Goal: Task Accomplishment & Management: Manage account settings

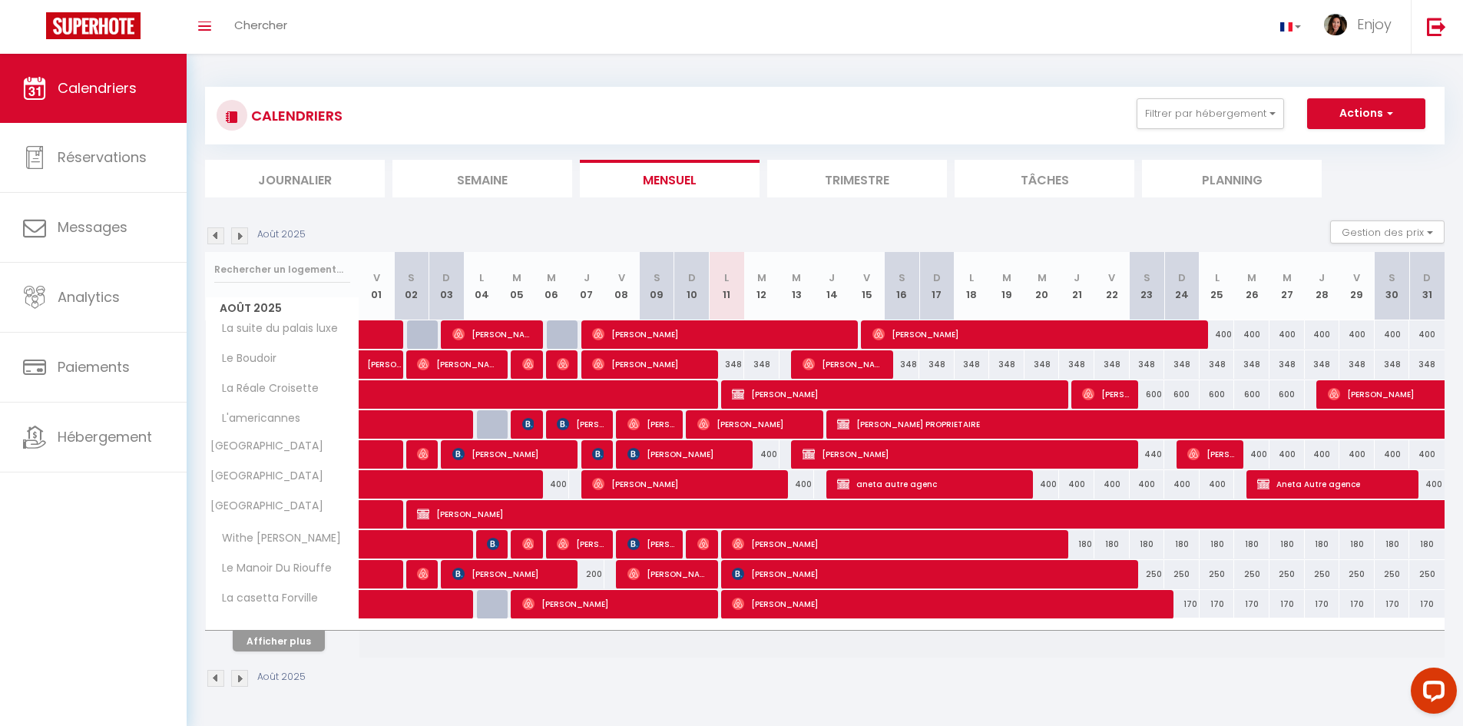
click at [477, 173] on li "Semaine" at bounding box center [483, 179] width 180 height 38
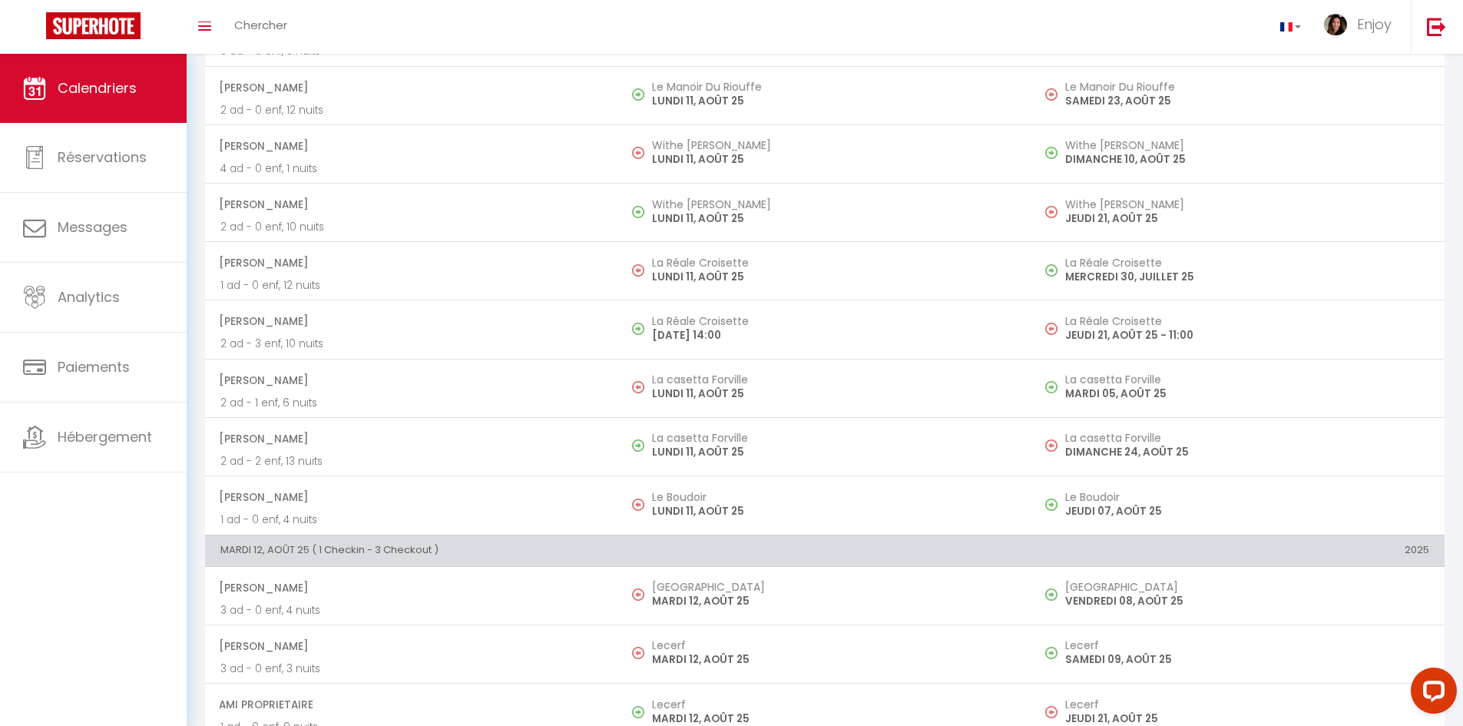
scroll to position [307, 0]
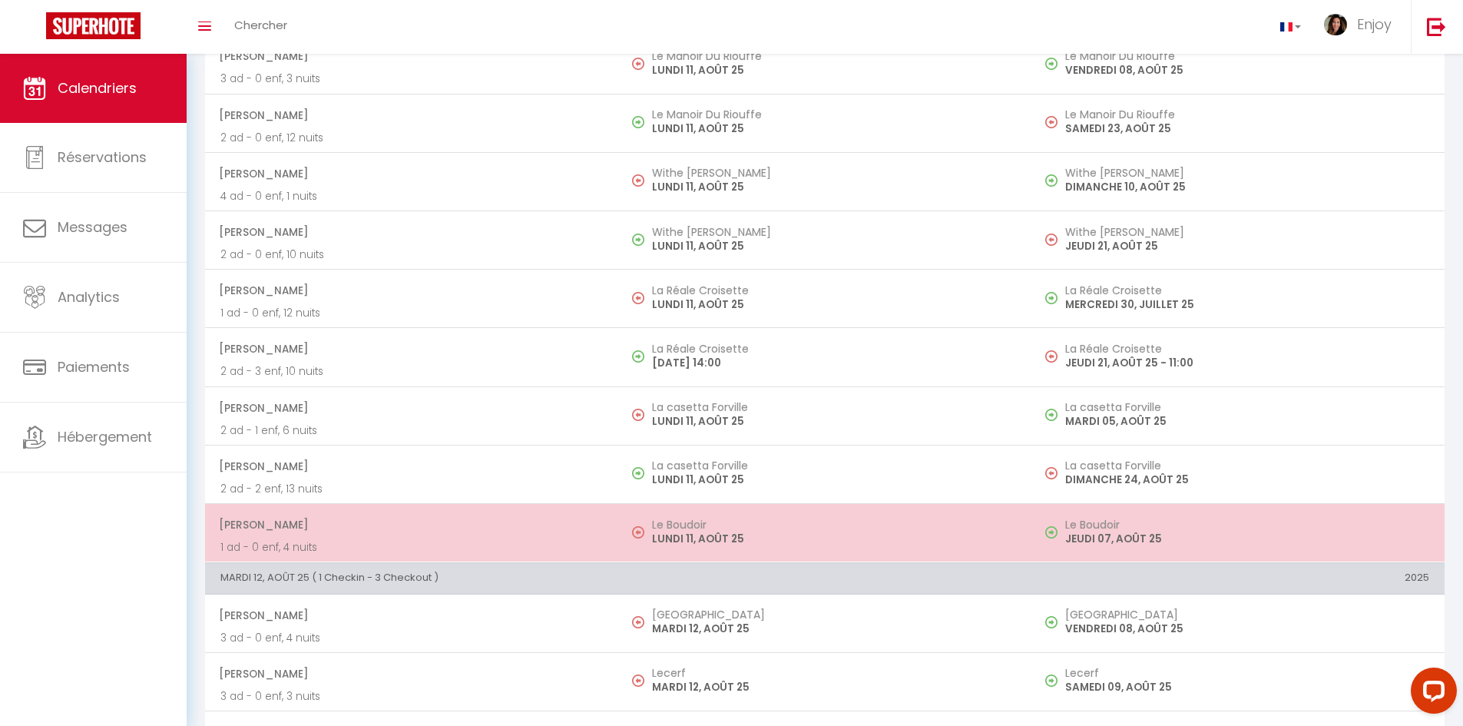
click at [860, 544] on p "LUNDI 11, AOÛT 25" at bounding box center [834, 539] width 364 height 16
select select "OK"
select select "0"
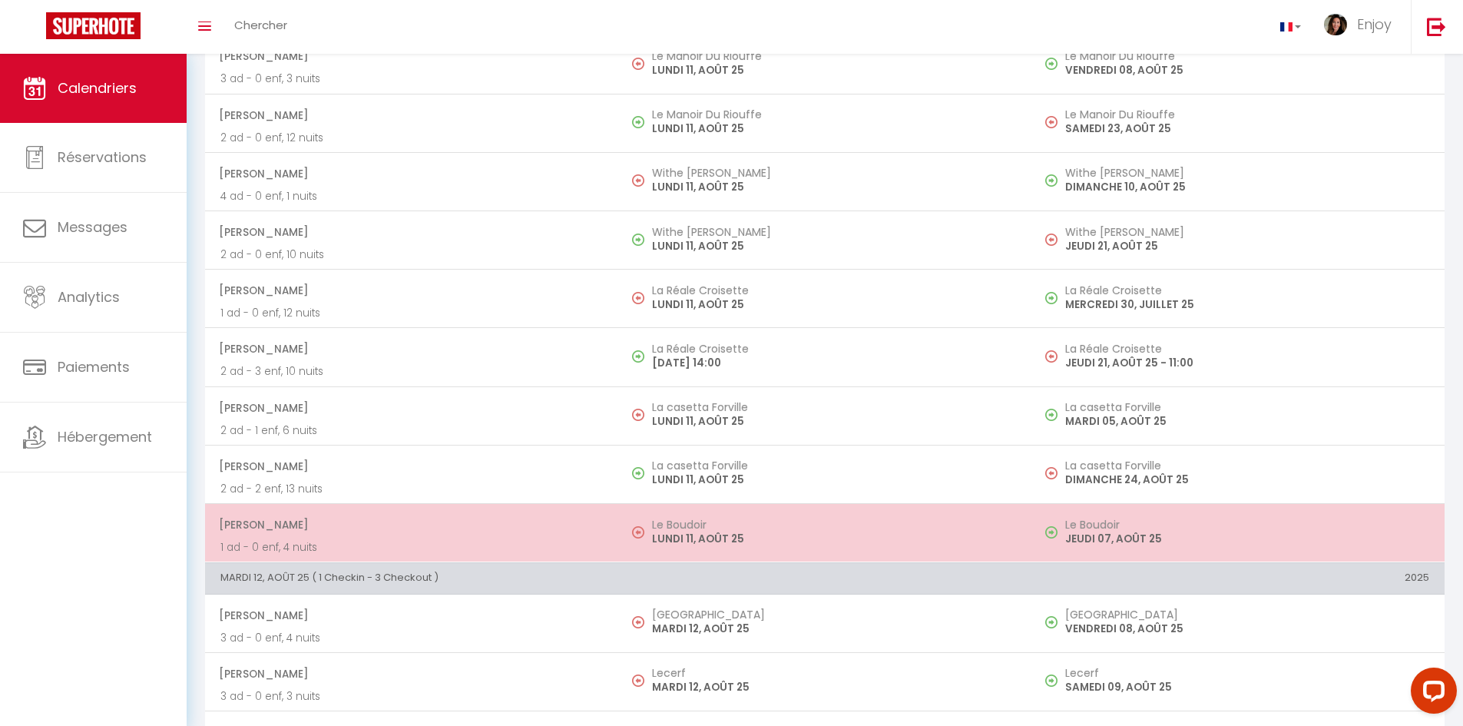
select select "1"
select select
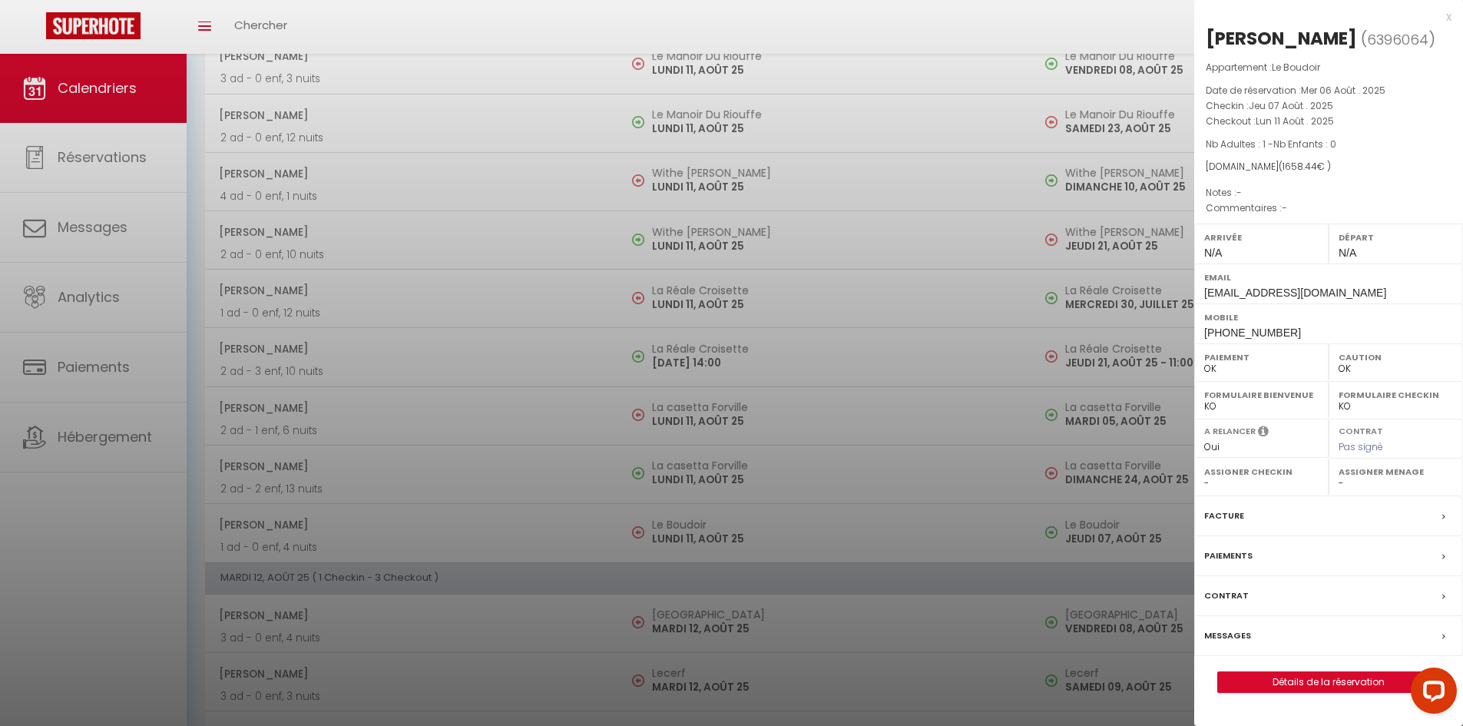
drag, startPoint x: 1256, startPoint y: 635, endPoint x: 1245, endPoint y: 634, distance: 10.9
click at [1255, 635] on div "Messages" at bounding box center [1328, 636] width 269 height 40
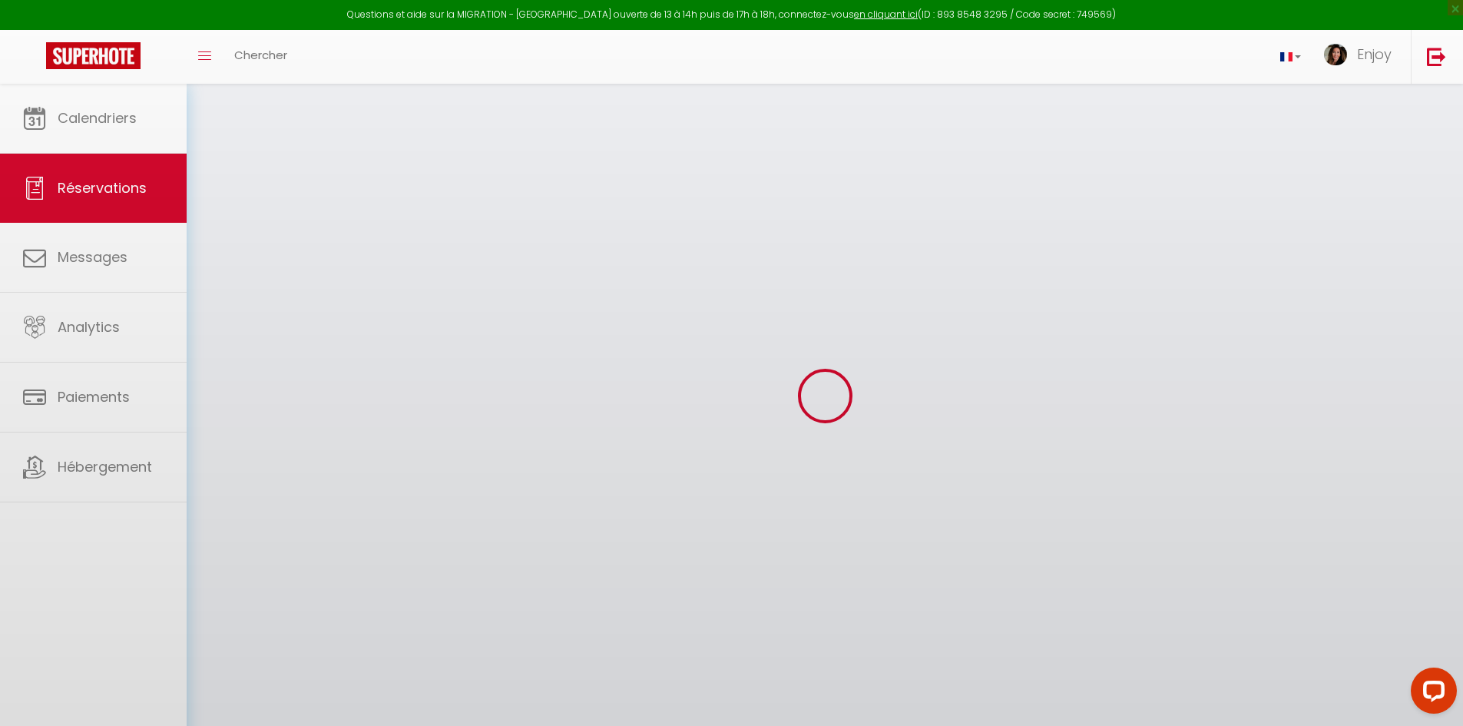
click at [1237, 633] on div at bounding box center [731, 363] width 1463 height 726
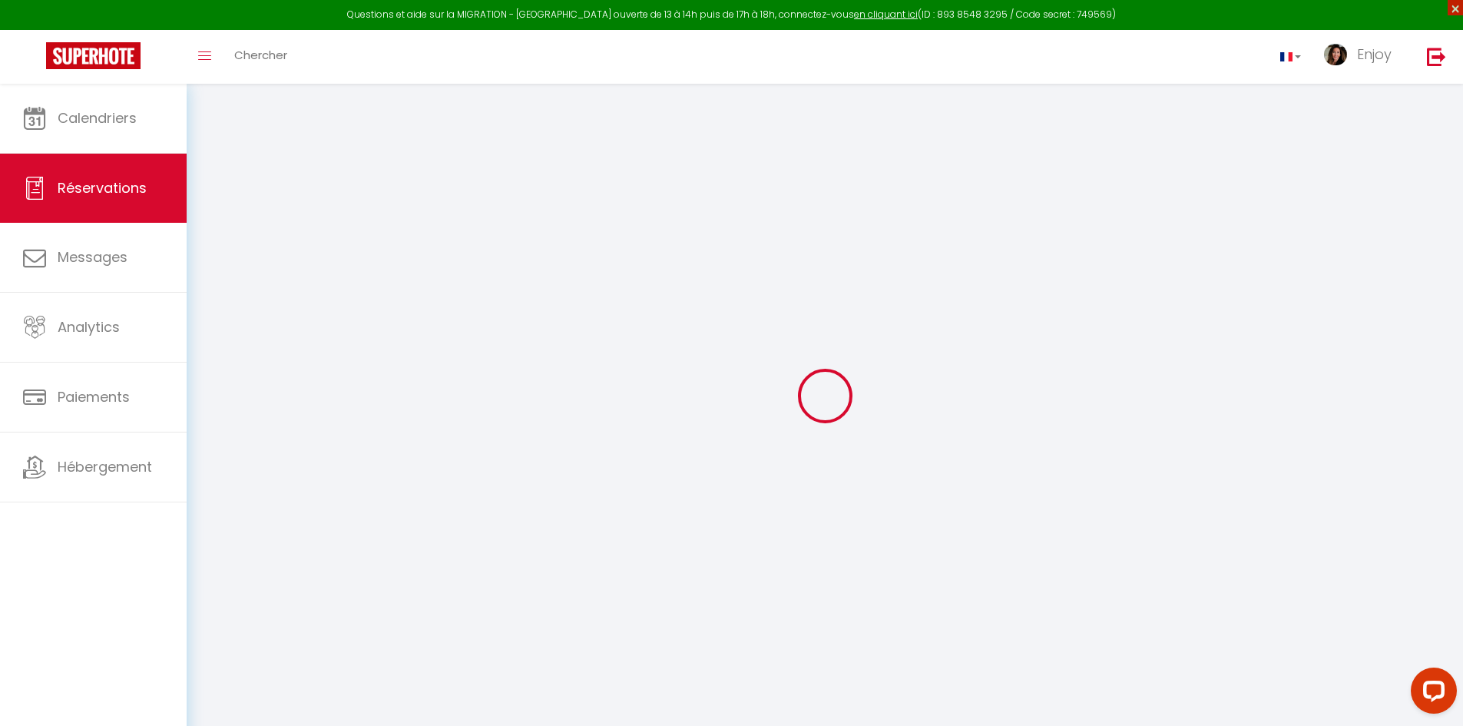
click at [1461, 8] on span "×" at bounding box center [1455, 7] width 15 height 15
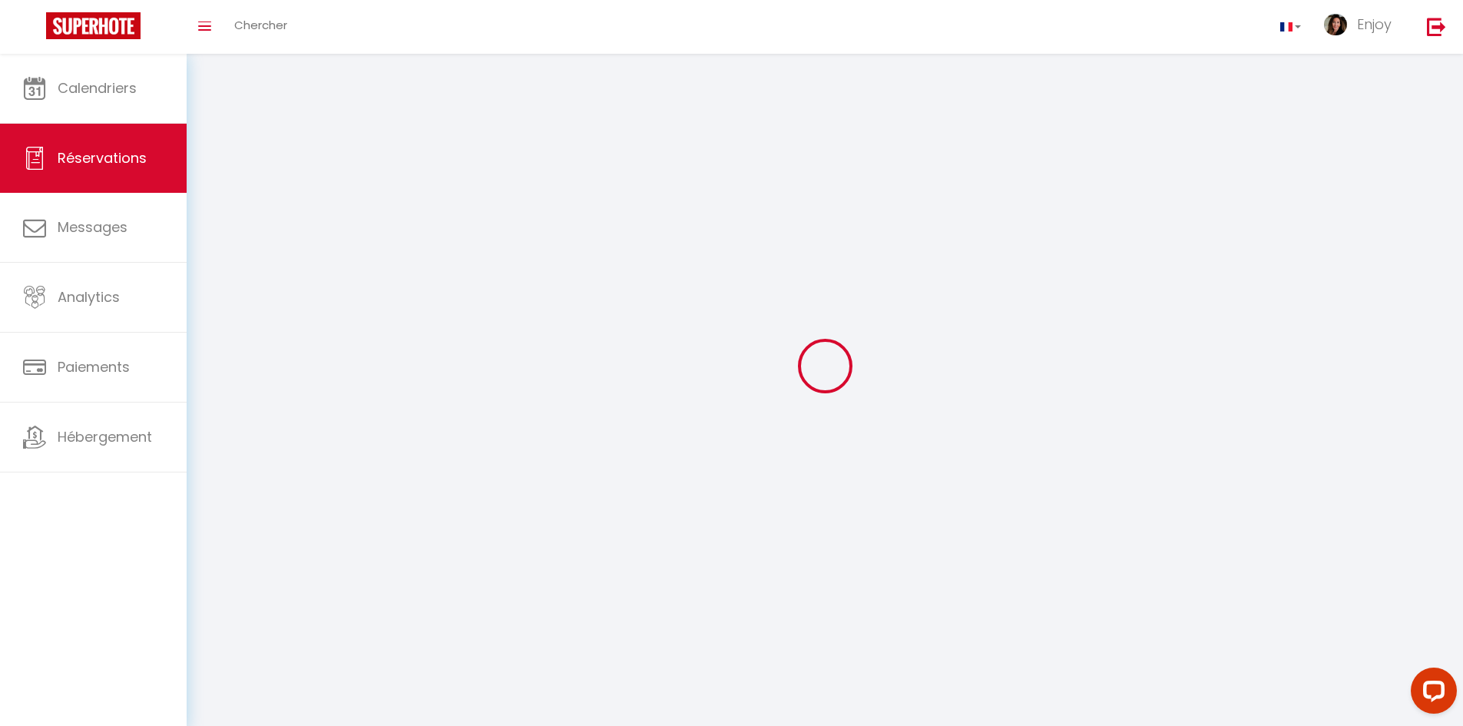
select select
checkbox input "false"
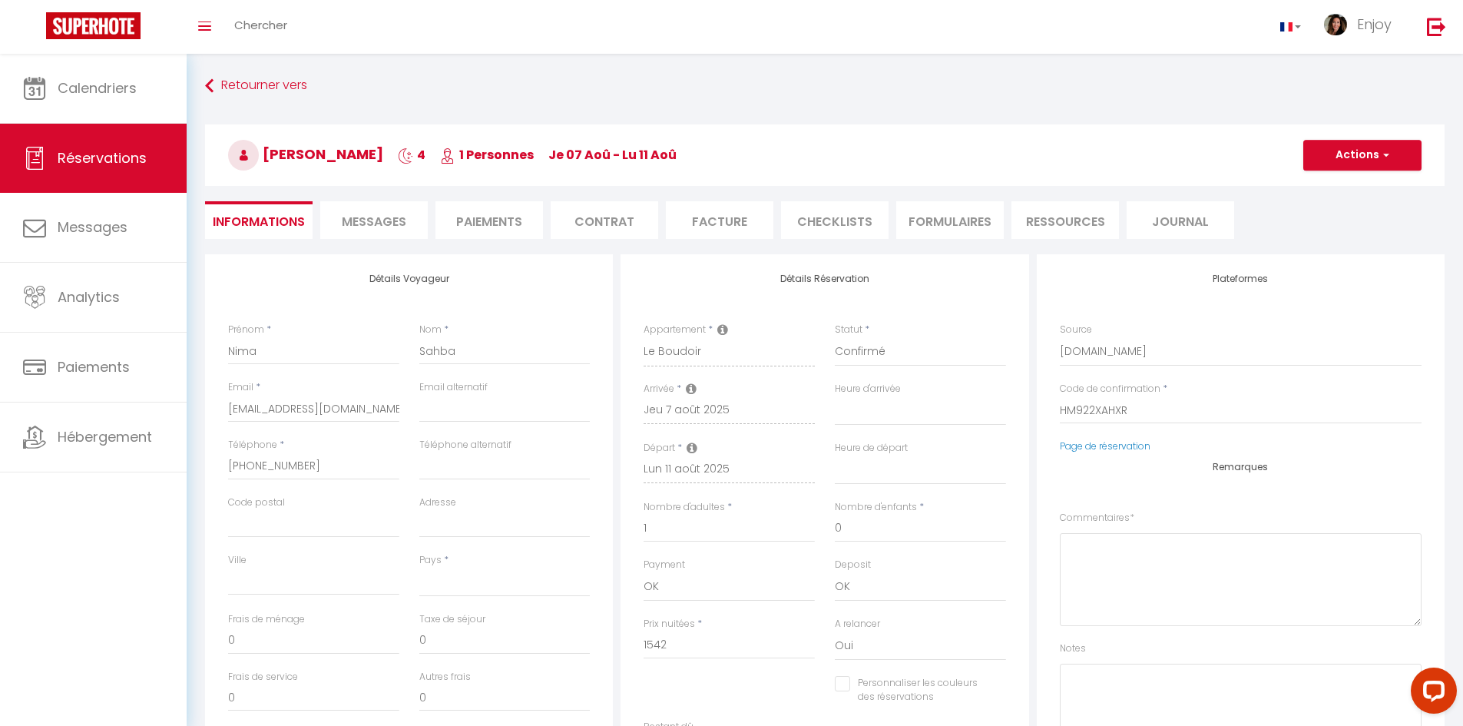
select select
checkbox input "false"
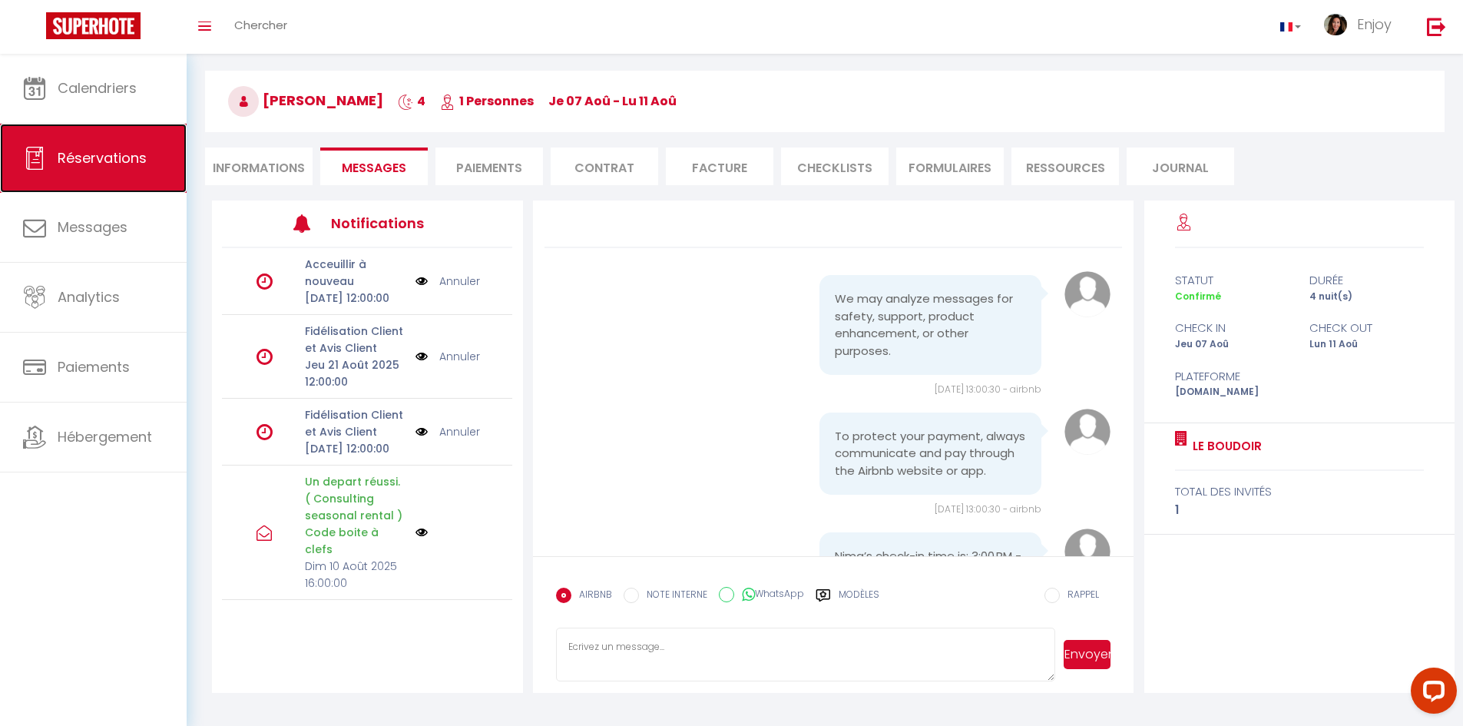
click at [71, 158] on span "Réservations" at bounding box center [102, 157] width 89 height 19
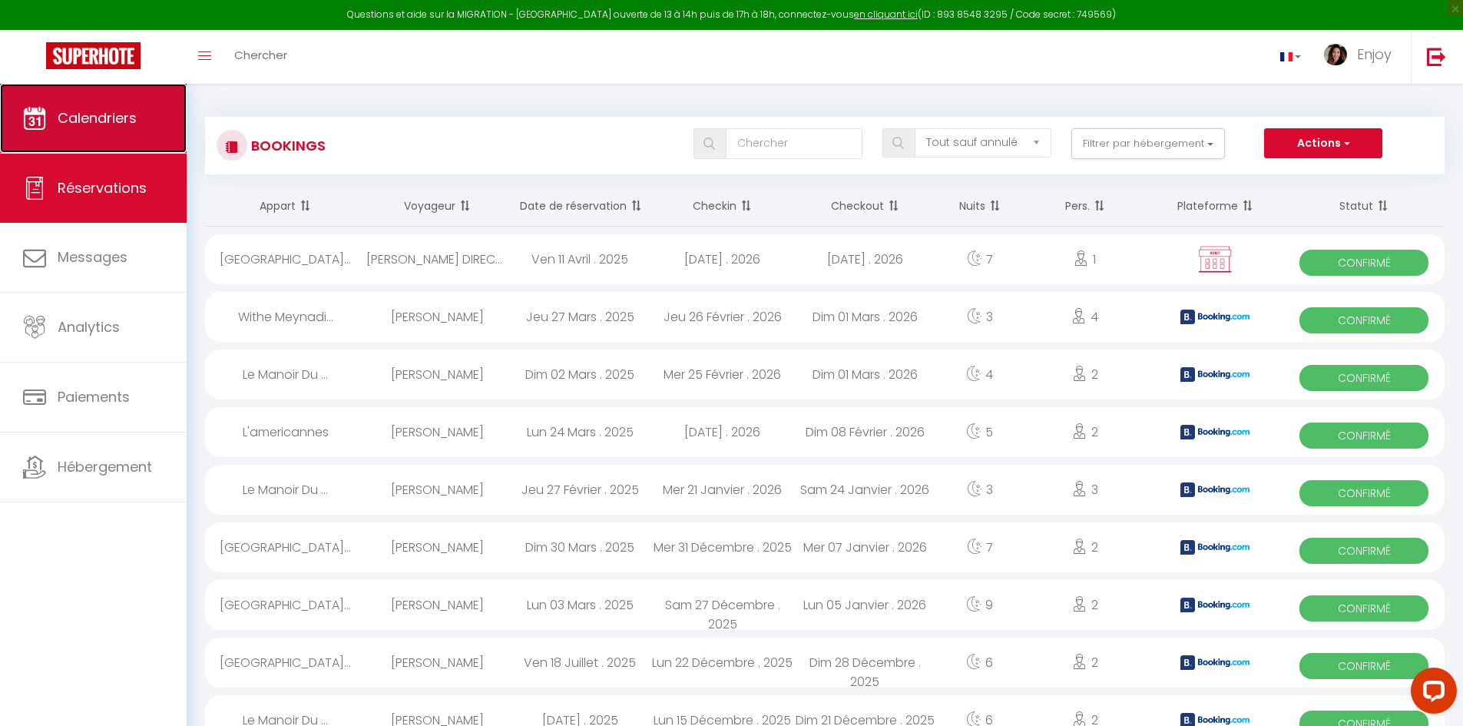
click at [125, 115] on span "Calendriers" at bounding box center [97, 117] width 79 height 19
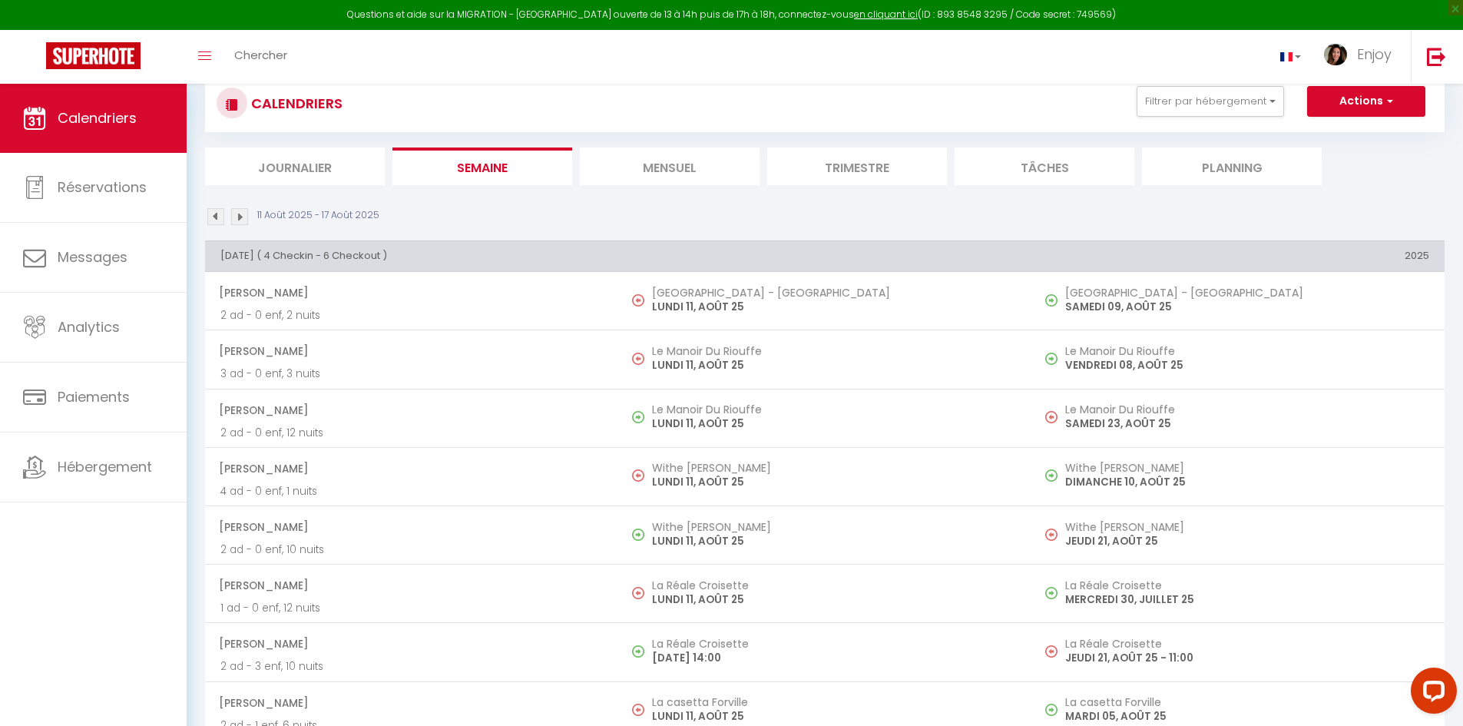
scroll to position [77, 0]
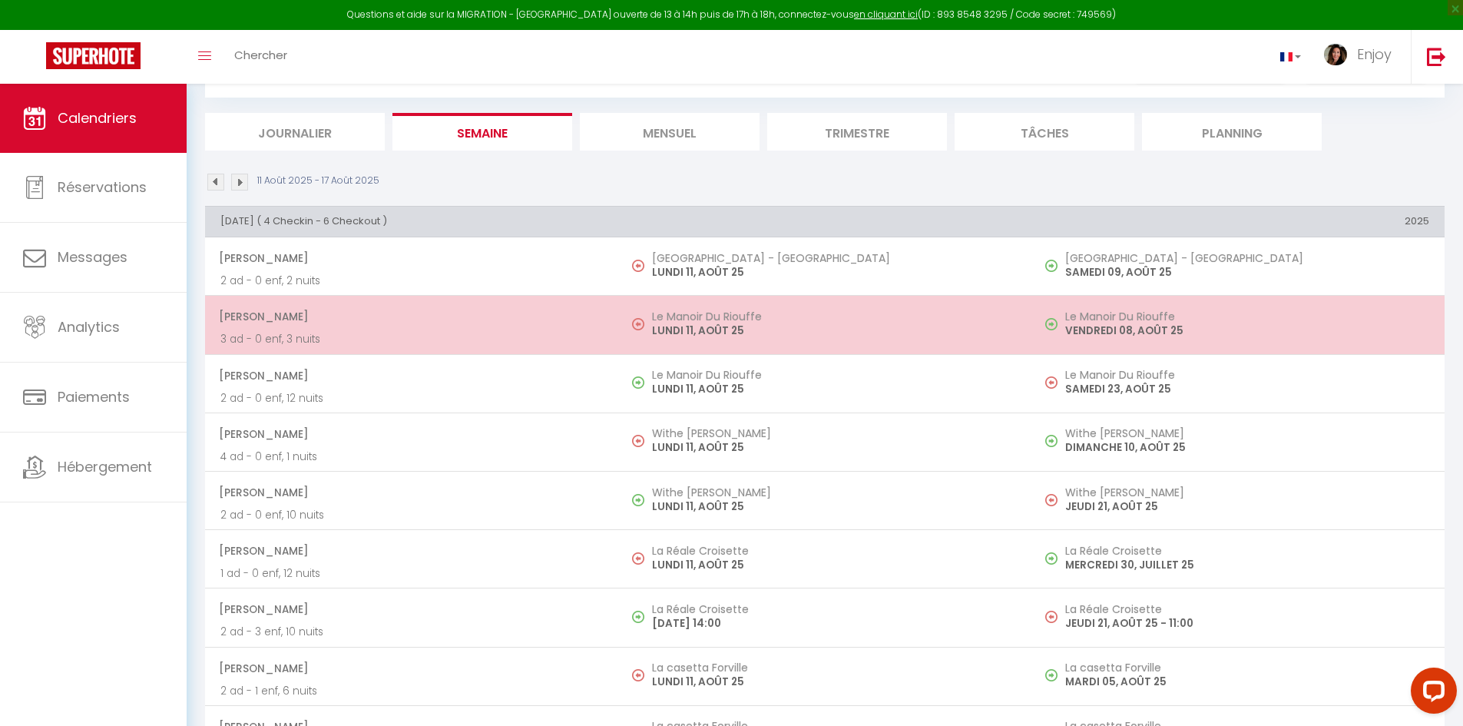
click at [610, 309] on td "[PERSON_NAME] 3 ad - 0 enf, 3 nuits" at bounding box center [411, 325] width 413 height 58
select select "OK"
select select "0"
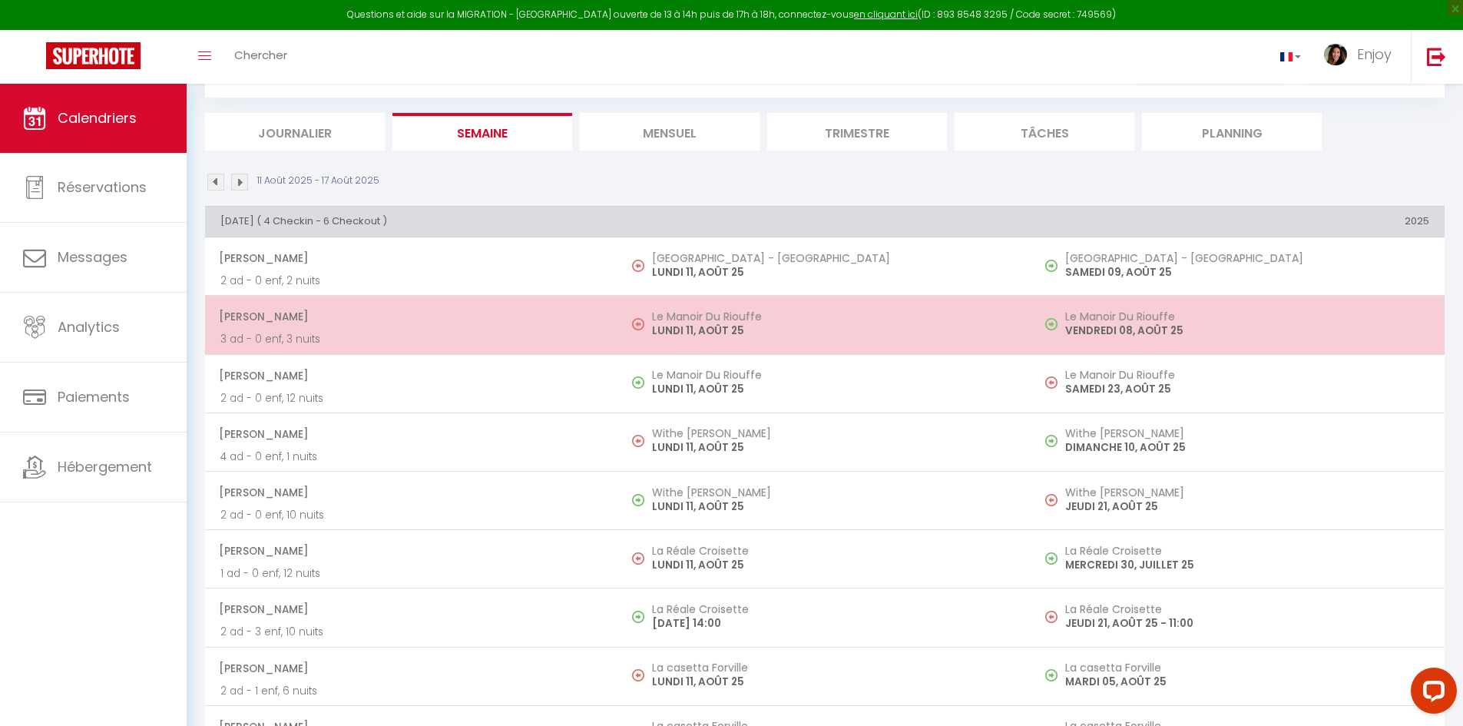
select select "1"
select select
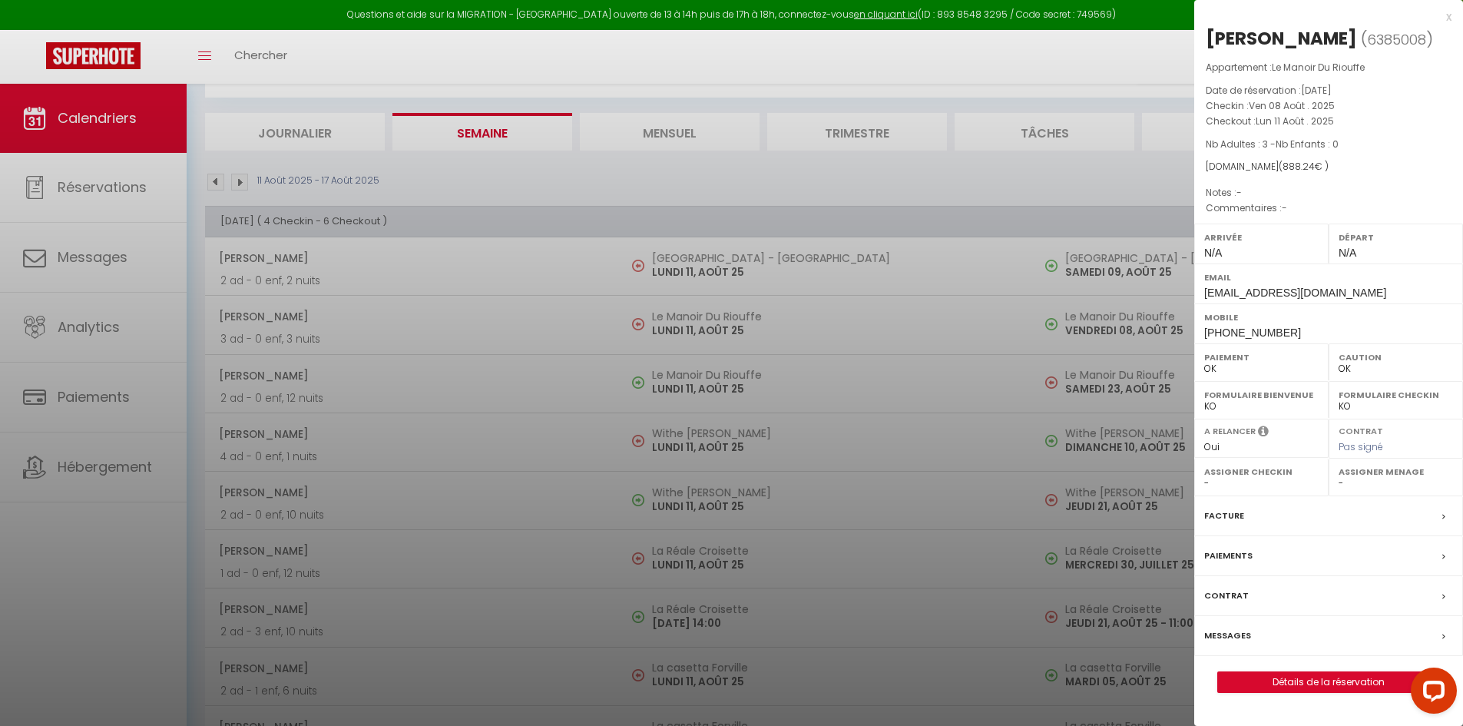
click at [1246, 637] on label "Messages" at bounding box center [1227, 636] width 47 height 16
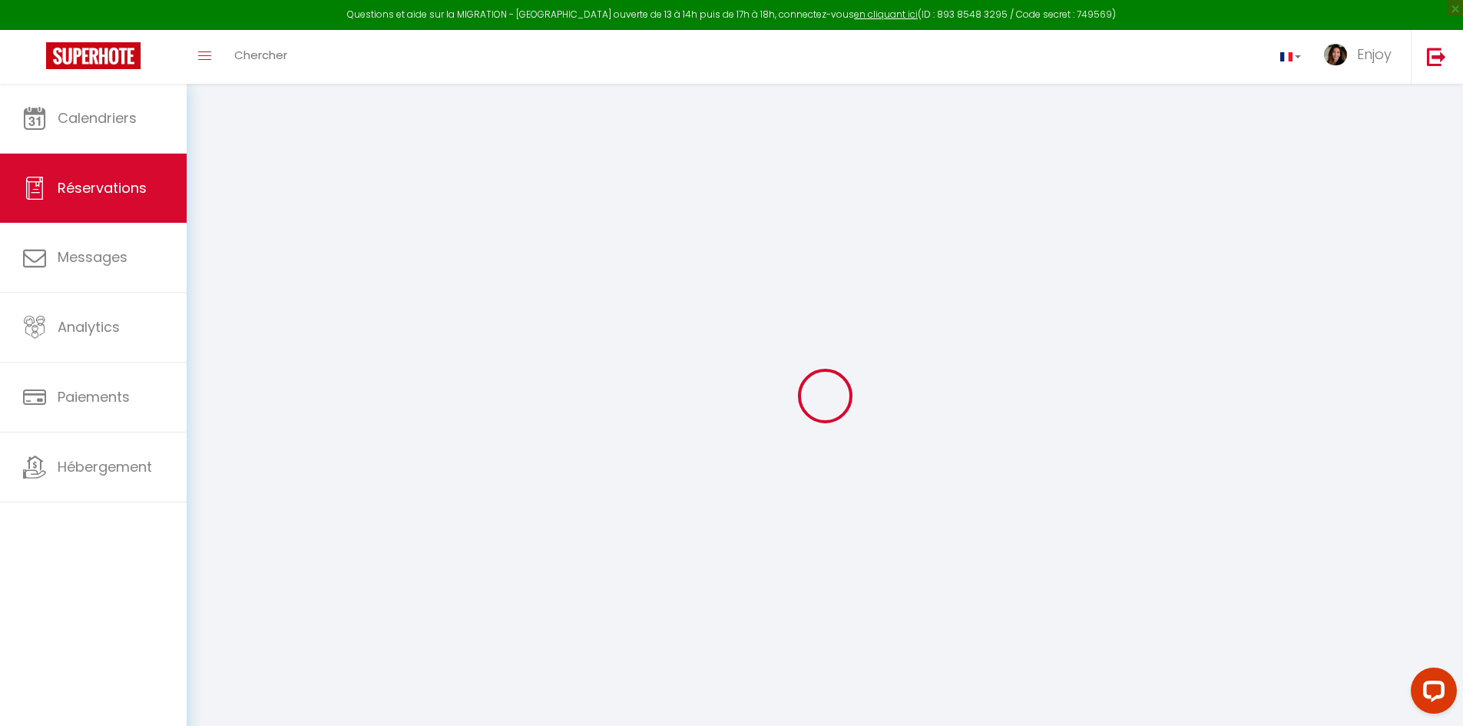
select select
checkbox input "false"
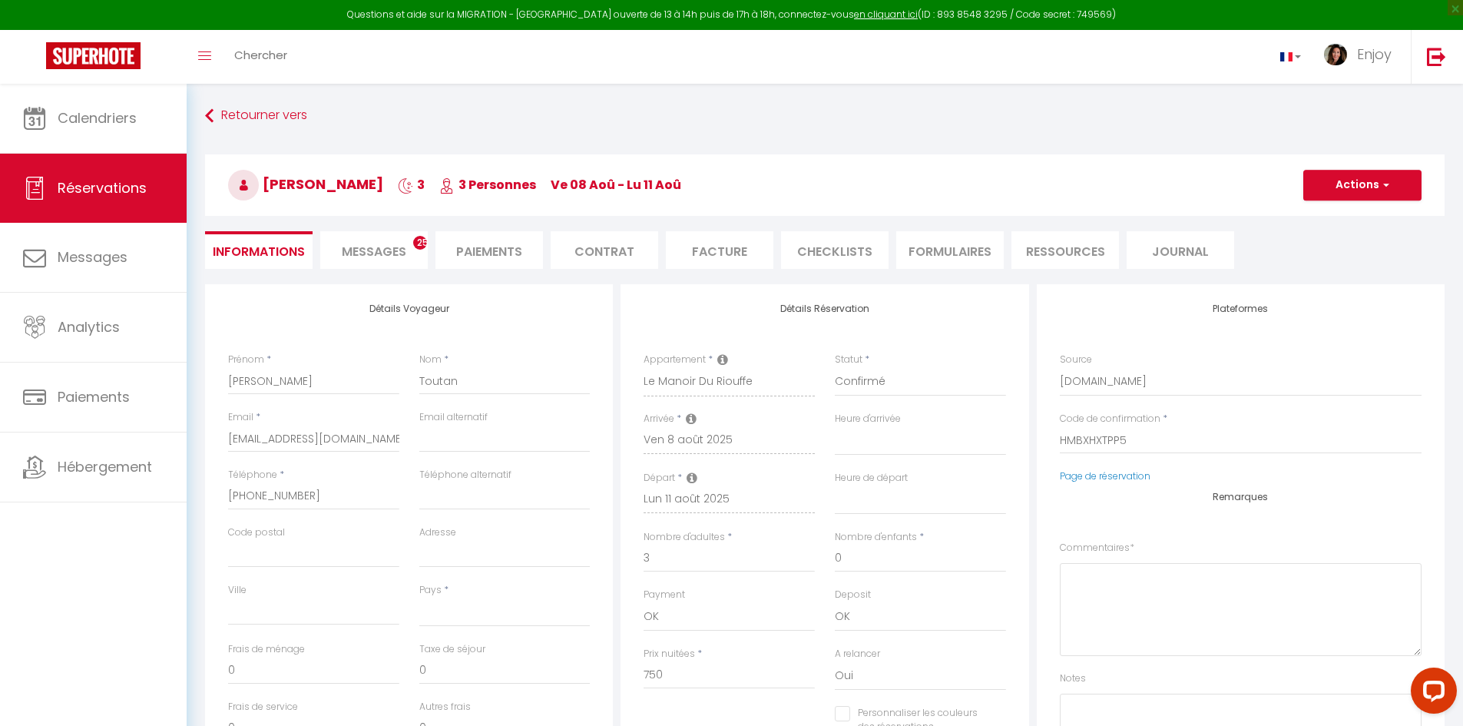
select select
checkbox input "false"
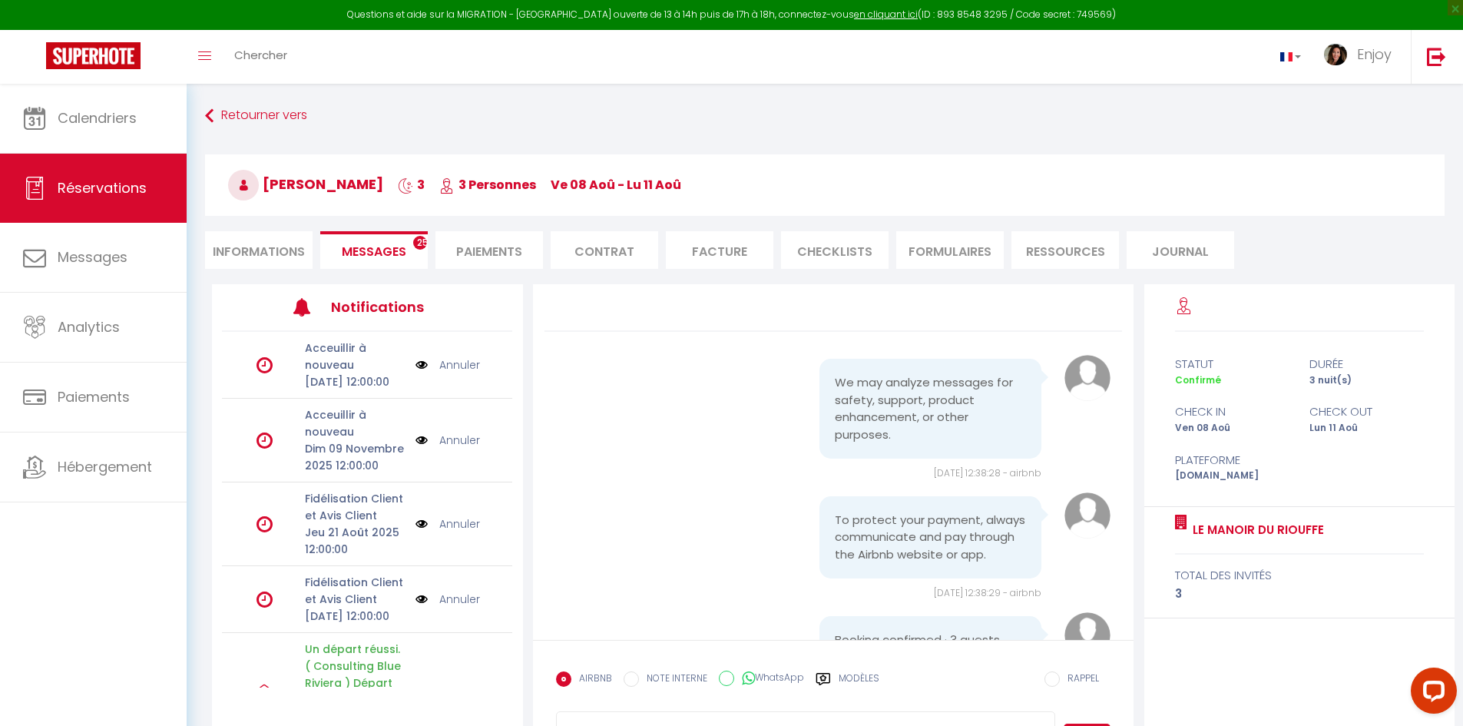
scroll to position [10587, 0]
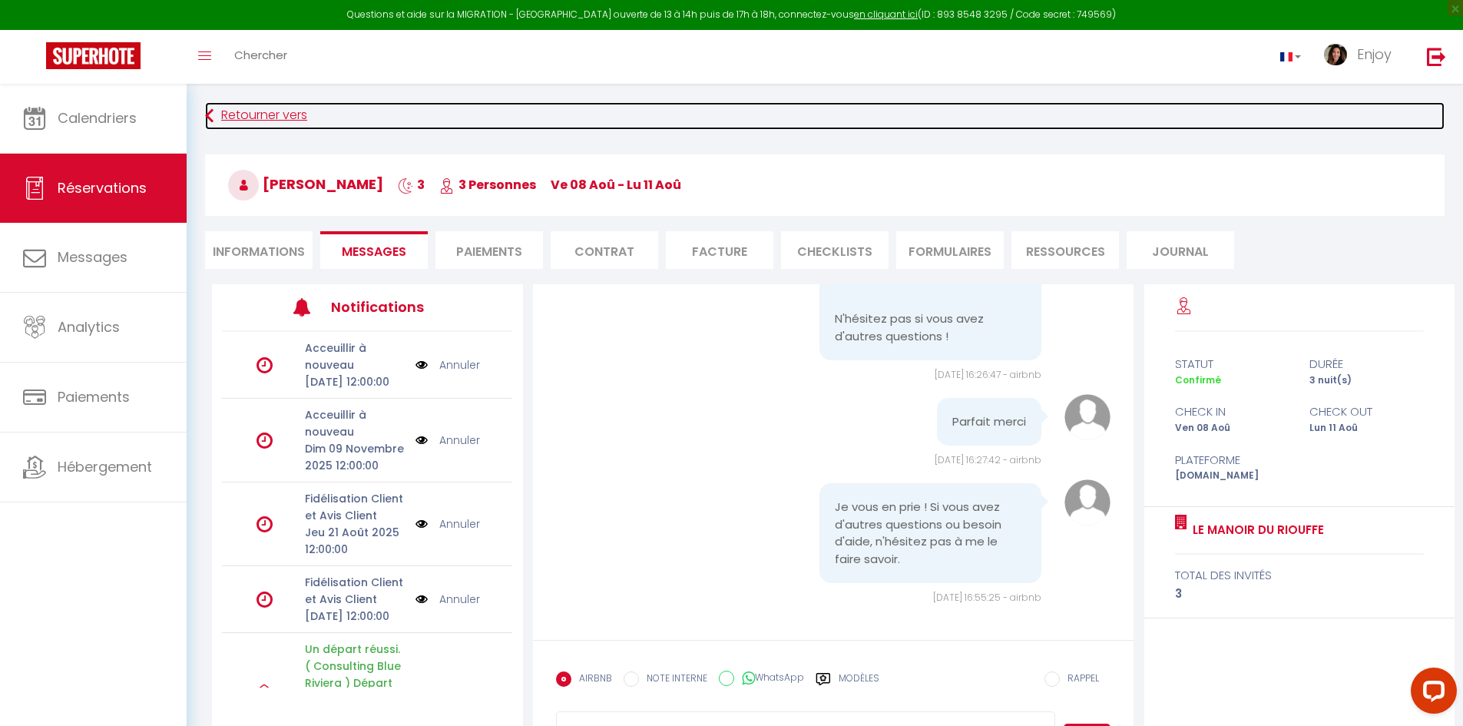
click at [291, 116] on link "Retourner vers" at bounding box center [825, 116] width 1240 height 28
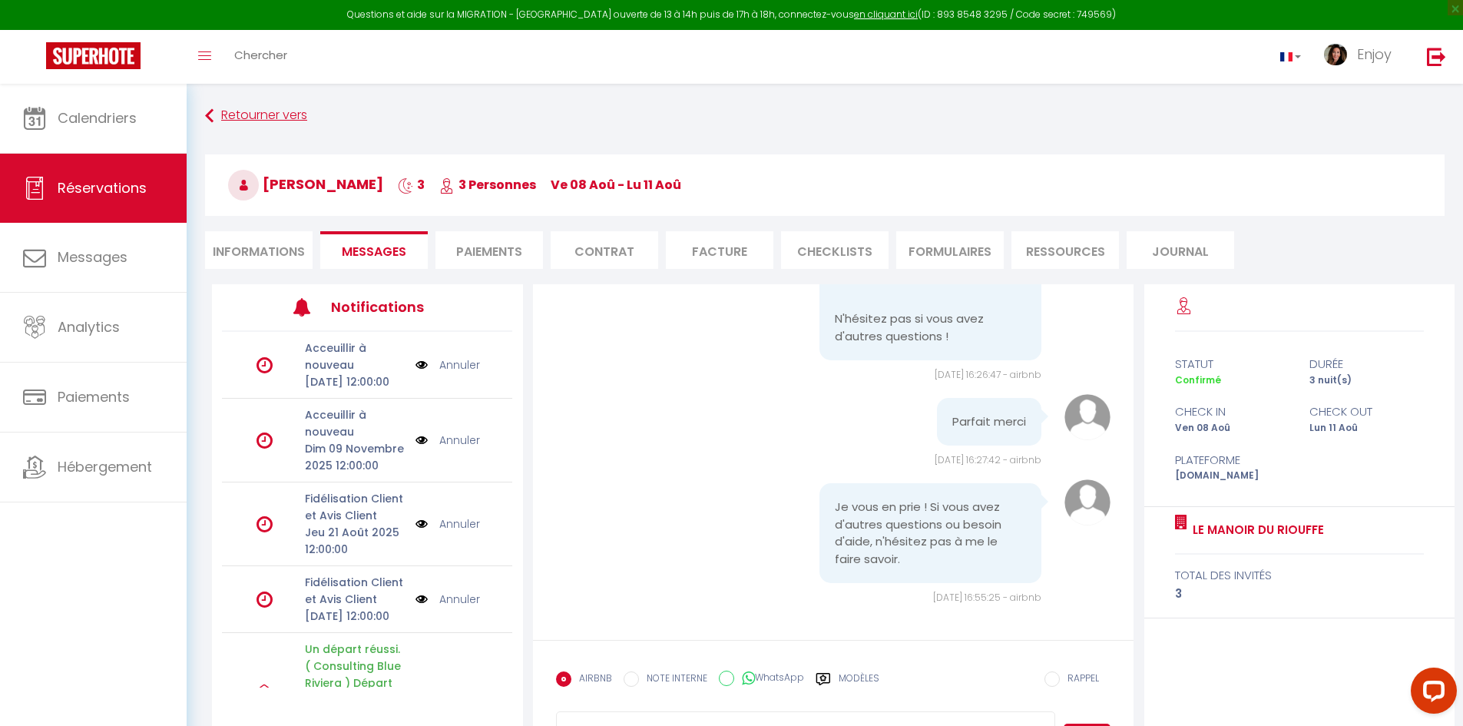
scroll to position [84, 0]
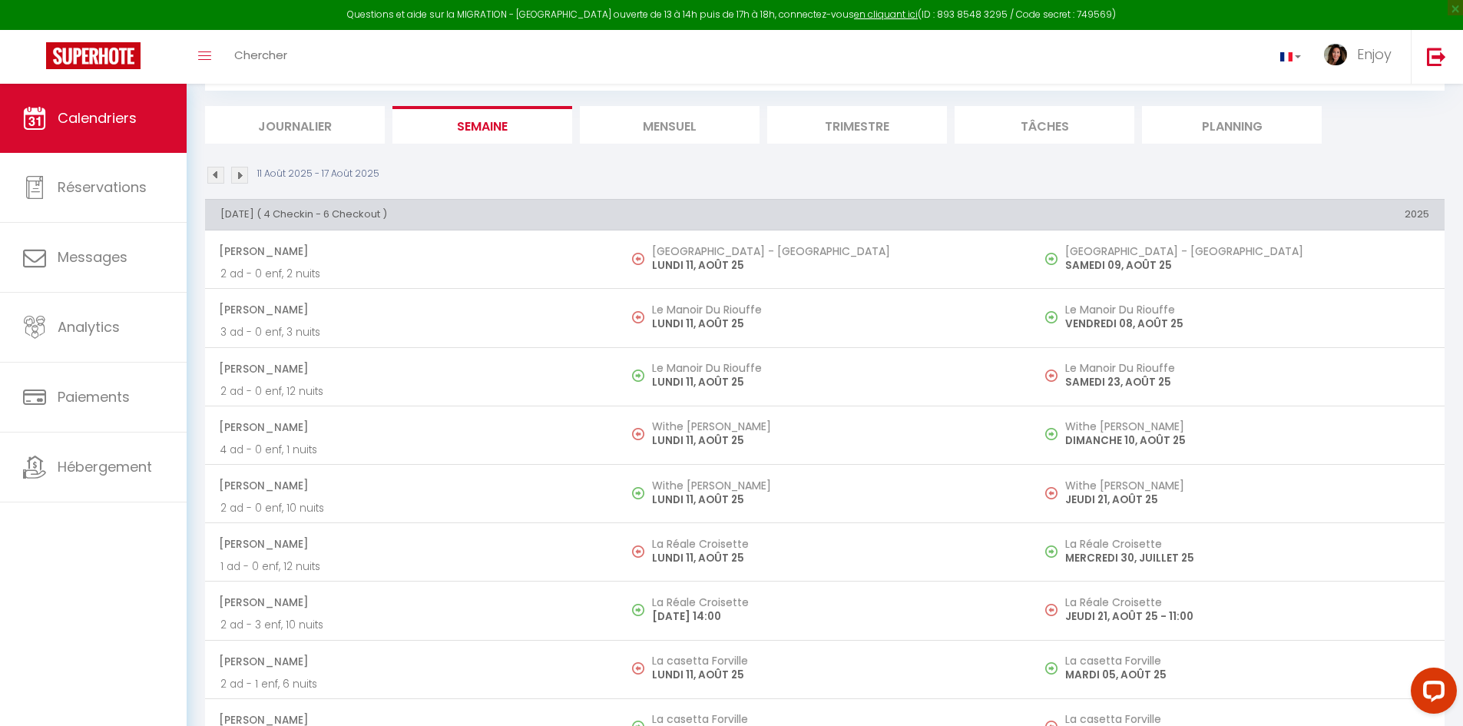
click at [664, 131] on li "Mensuel" at bounding box center [670, 125] width 180 height 38
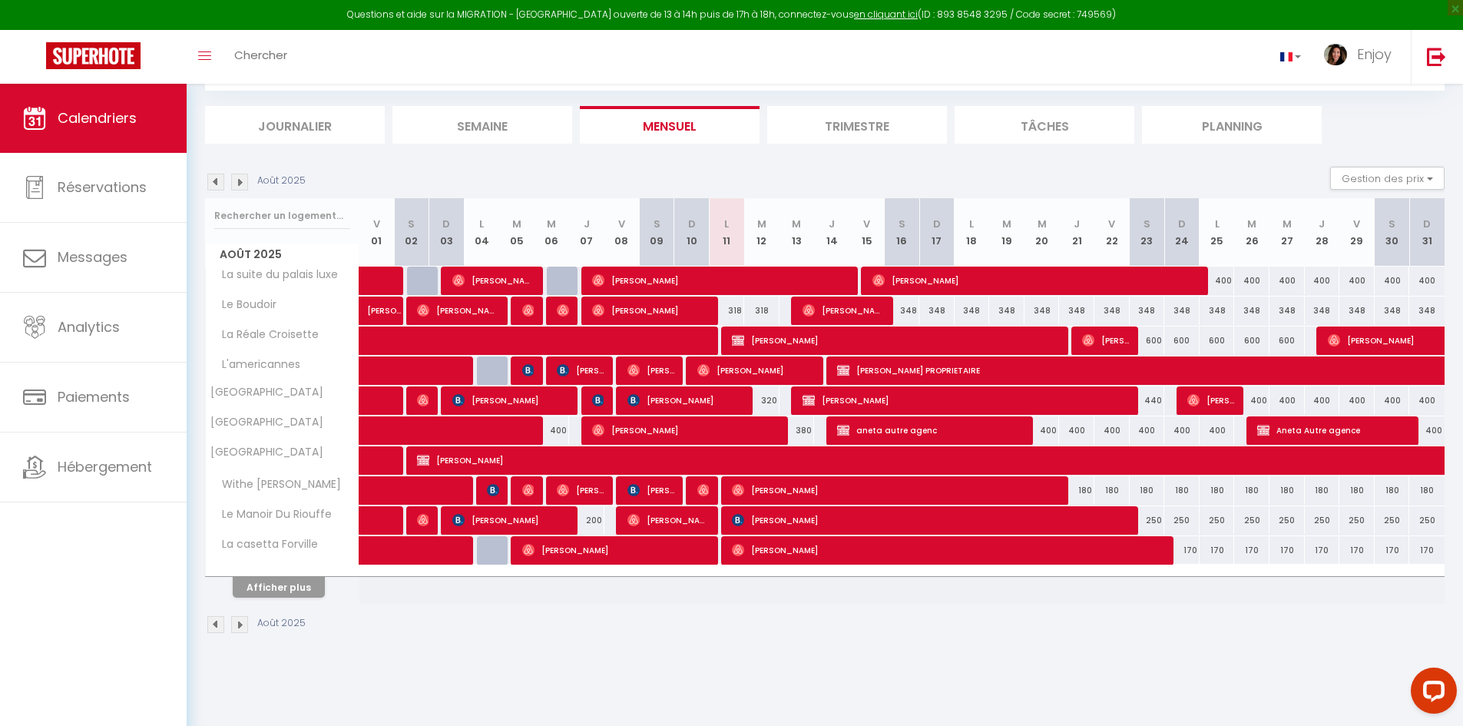
click at [486, 126] on li "Semaine" at bounding box center [483, 125] width 180 height 38
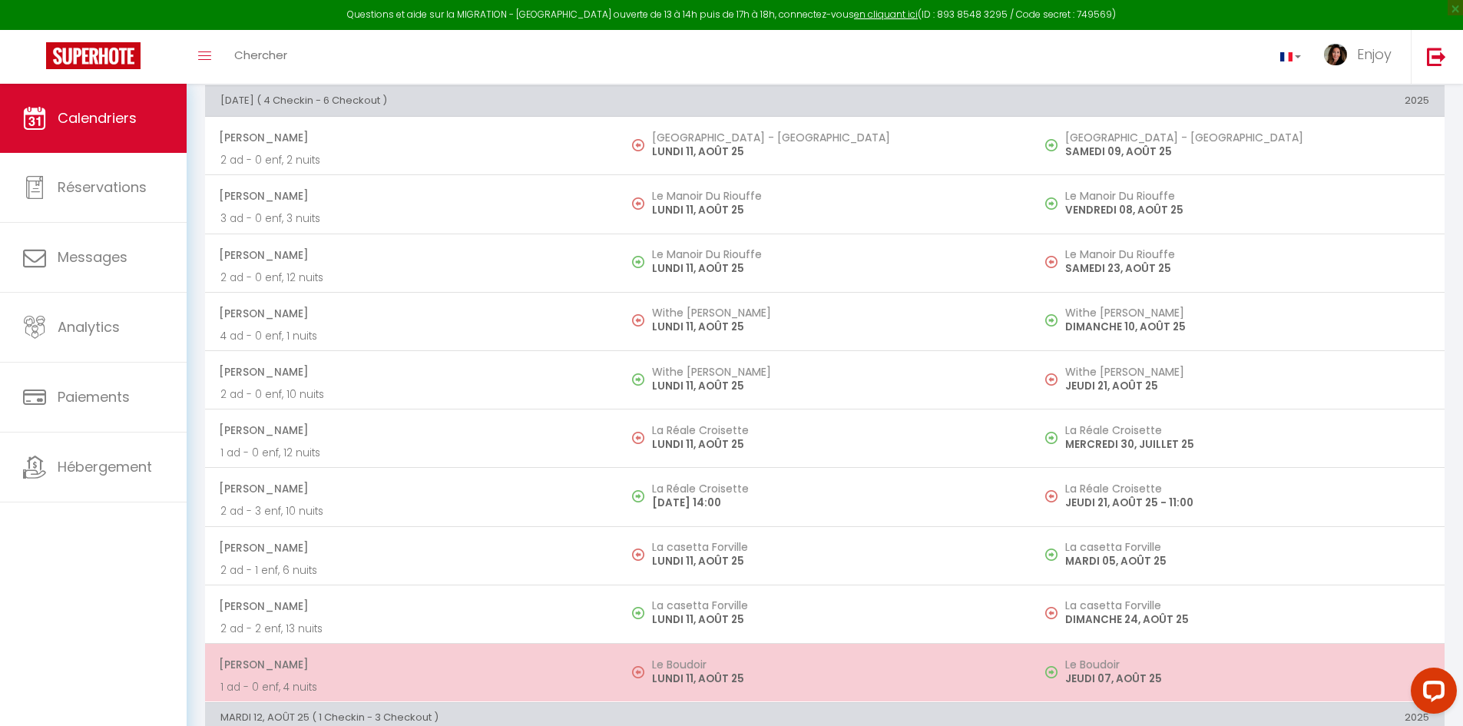
scroll to position [161, 0]
